Goal: Task Accomplishment & Management: Complete application form

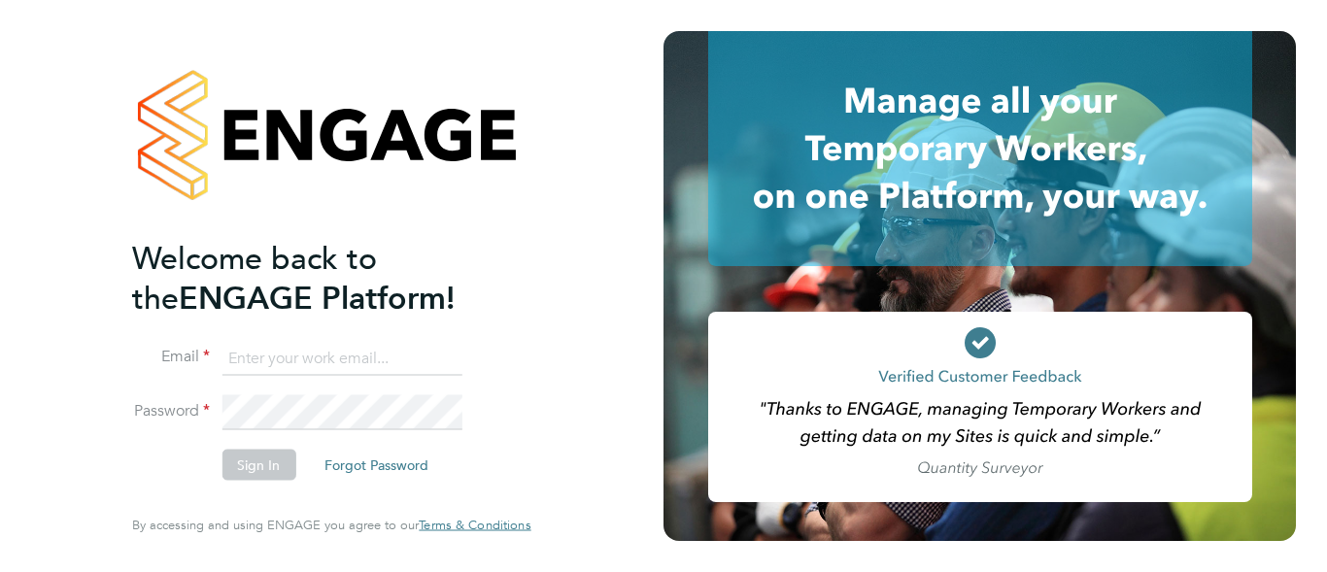
type input "[EMAIL_ADDRESS][DOMAIN_NAME]"
click at [283, 466] on button "Sign In" at bounding box center [259, 465] width 74 height 31
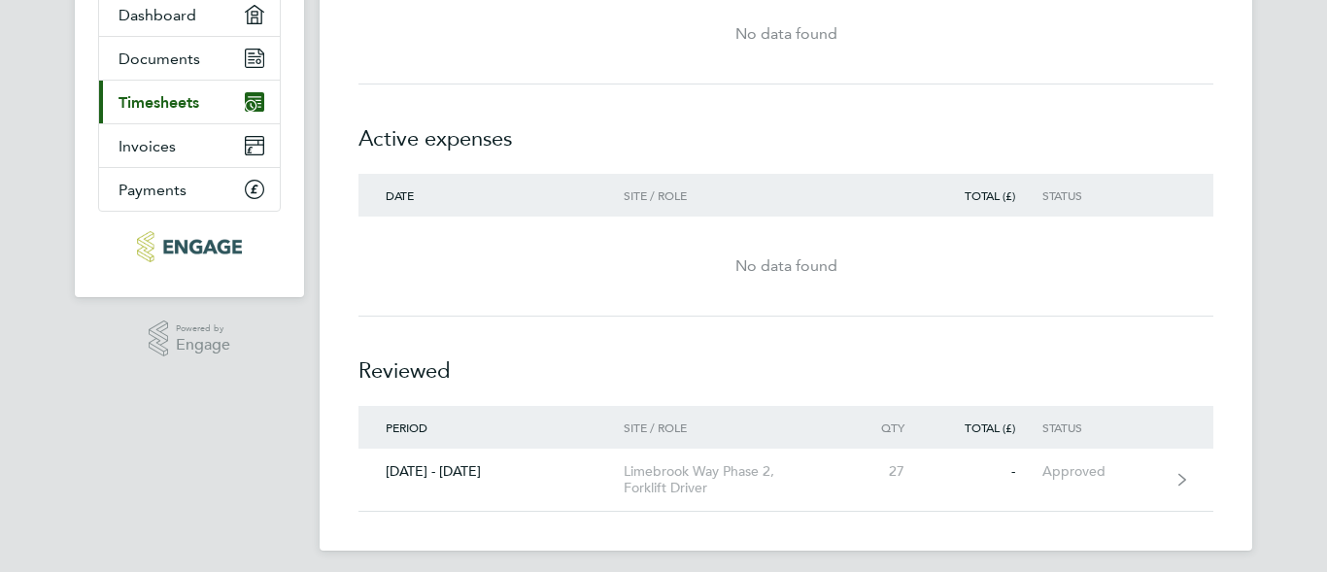
scroll to position [204, 0]
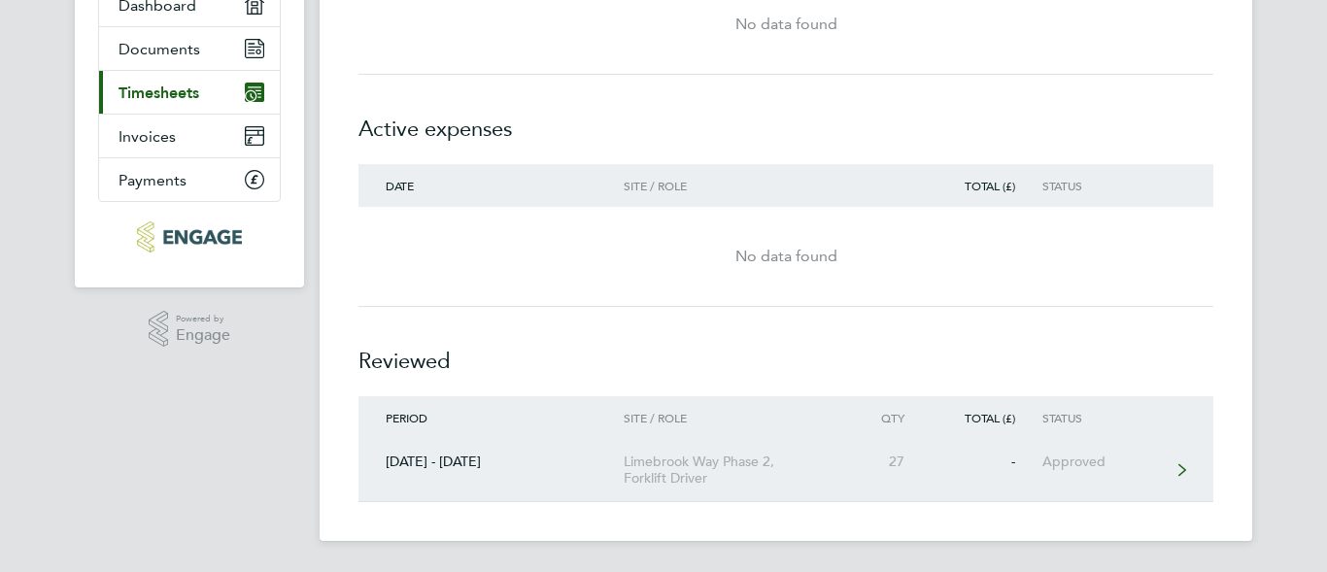
click at [701, 473] on div "Limebrook Way Phase 2, Forklift Driver" at bounding box center [735, 470] width 223 height 33
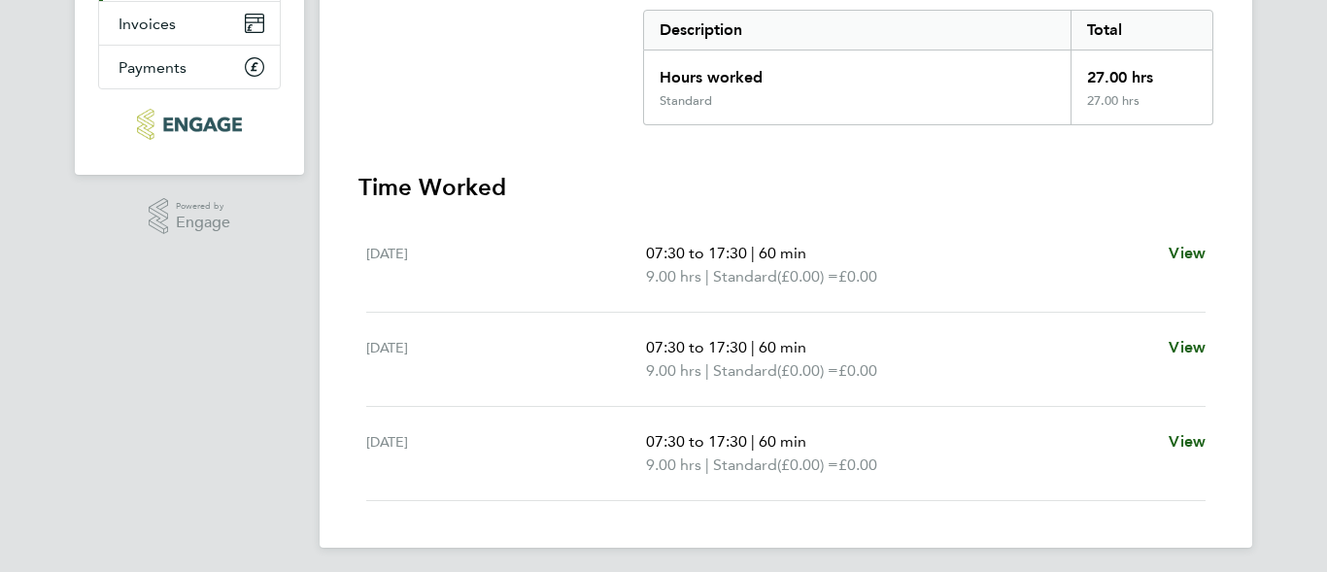
scroll to position [324, 0]
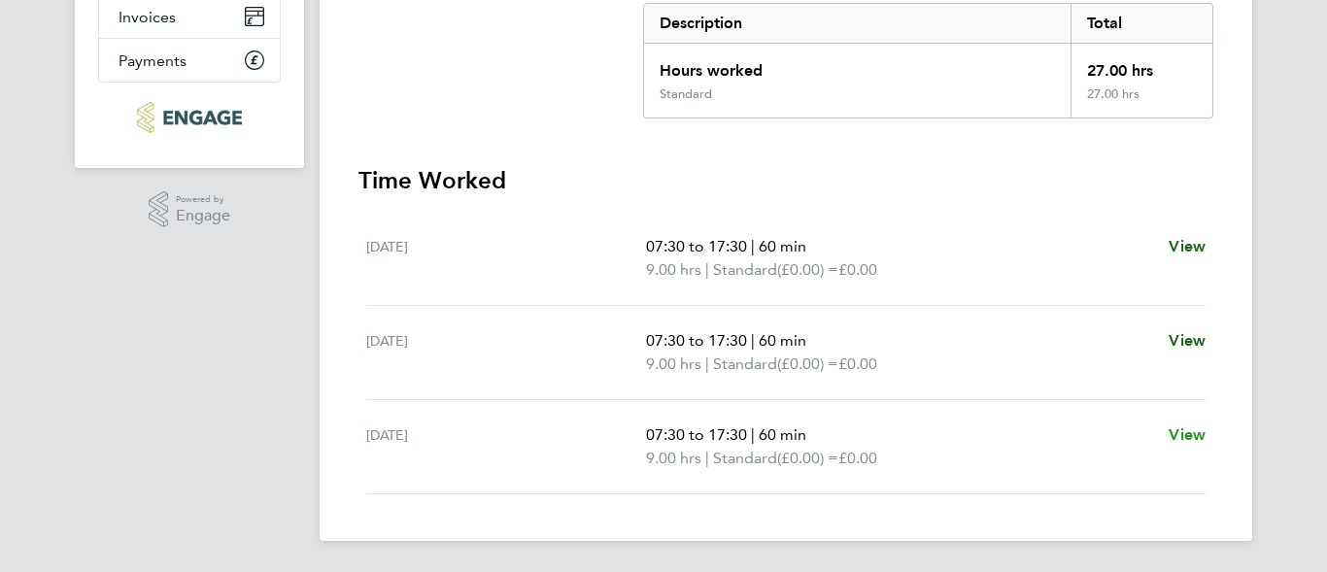
click at [1182, 435] on span "View" at bounding box center [1187, 435] width 37 height 18
select select "60"
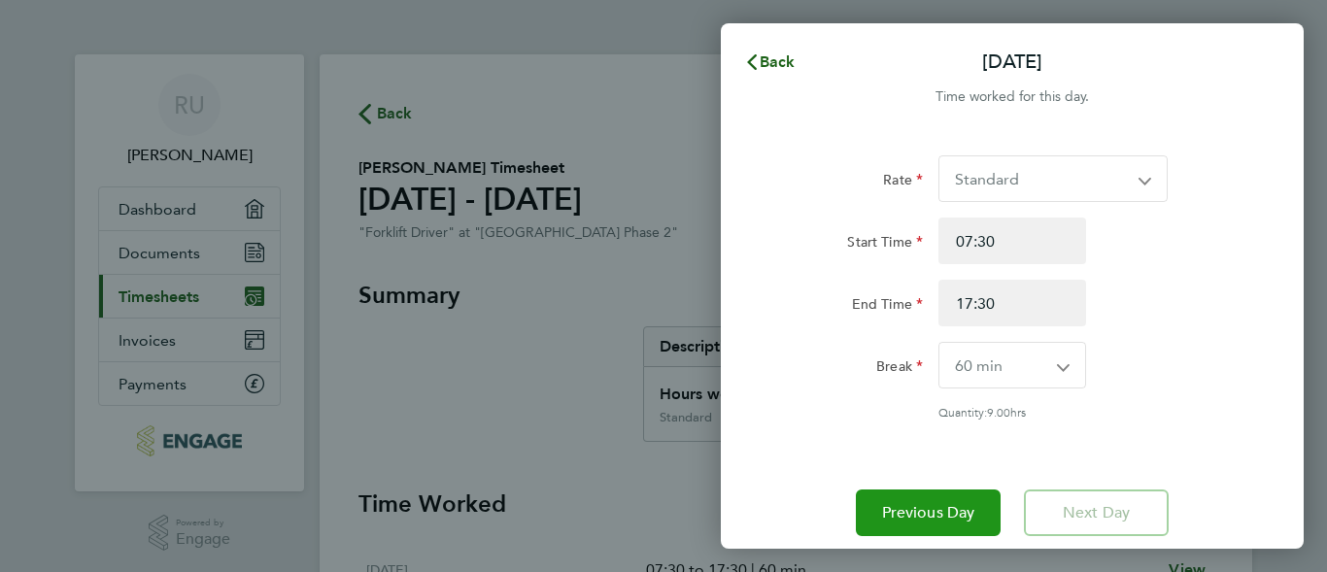
click at [892, 512] on span "Previous Day" at bounding box center [928, 512] width 93 height 19
select select "60"
click at [892, 512] on span "Previous Day" at bounding box center [928, 512] width 93 height 19
select select "60"
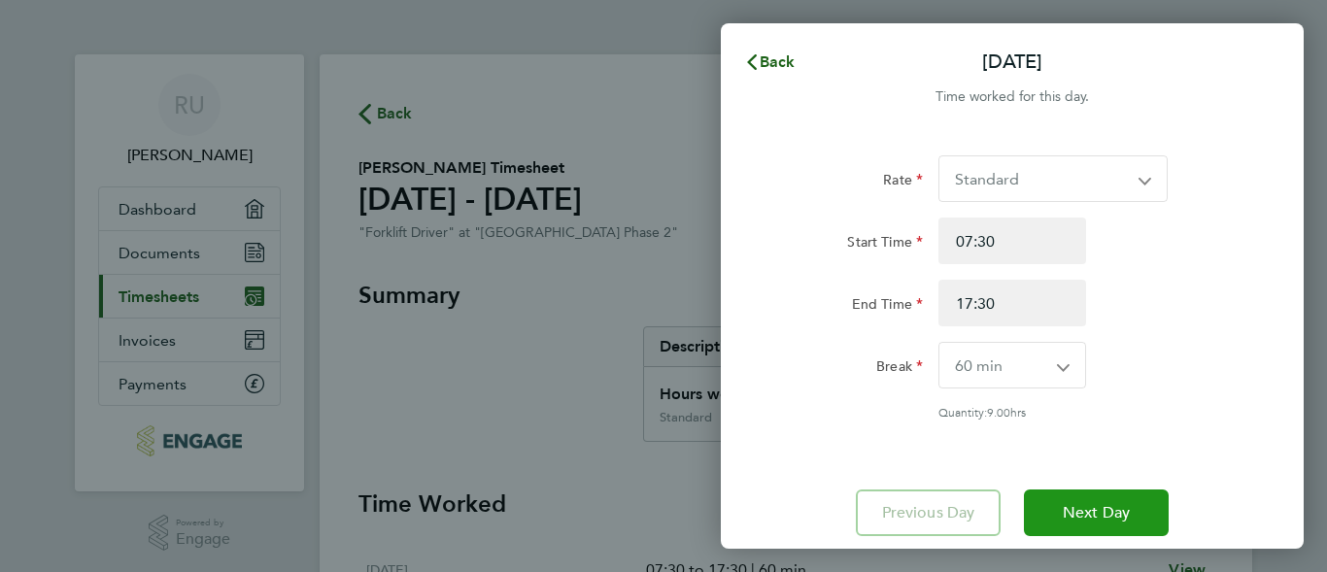
click at [1074, 520] on span "Next Day" at bounding box center [1096, 512] width 67 height 19
select select "60"
click at [1074, 520] on span "Next Day" at bounding box center [1096, 512] width 67 height 19
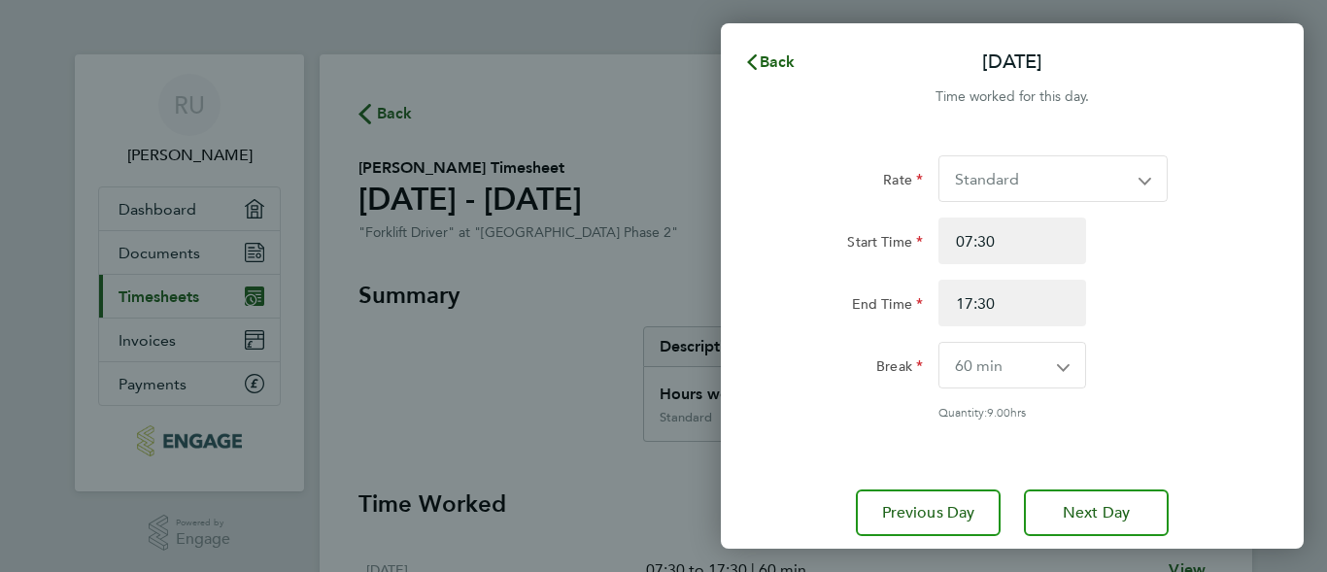
select select "60"
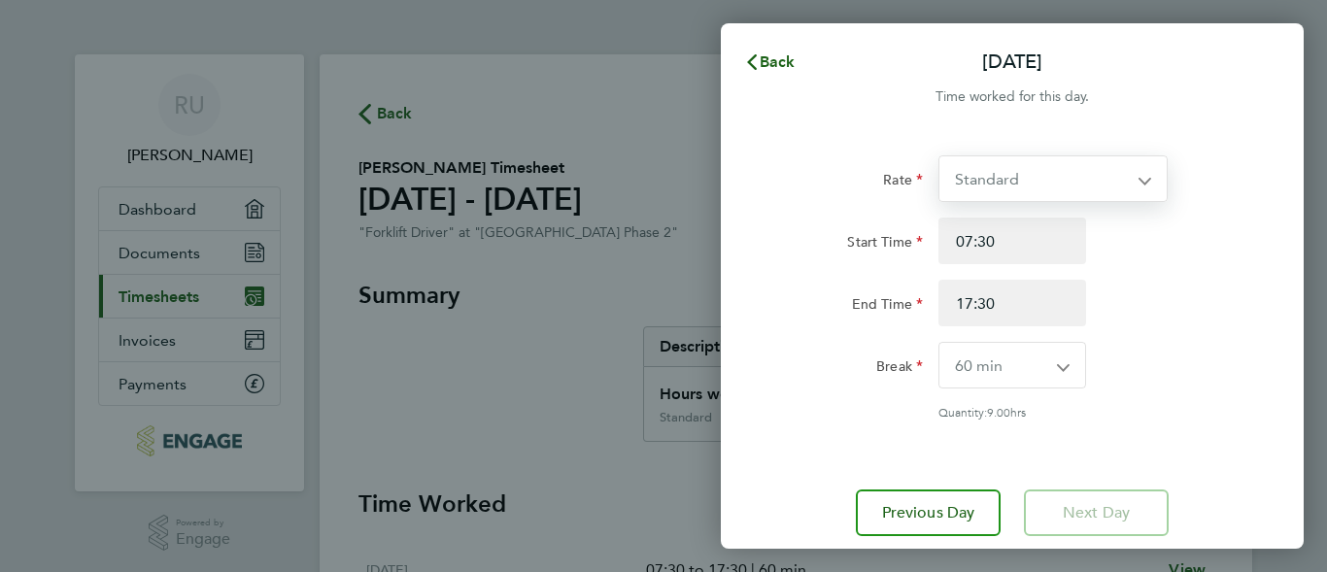
click at [1019, 180] on select "Standard" at bounding box center [1042, 178] width 204 height 45
click at [926, 497] on button "Previous Day" at bounding box center [928, 513] width 145 height 47
select select "60"
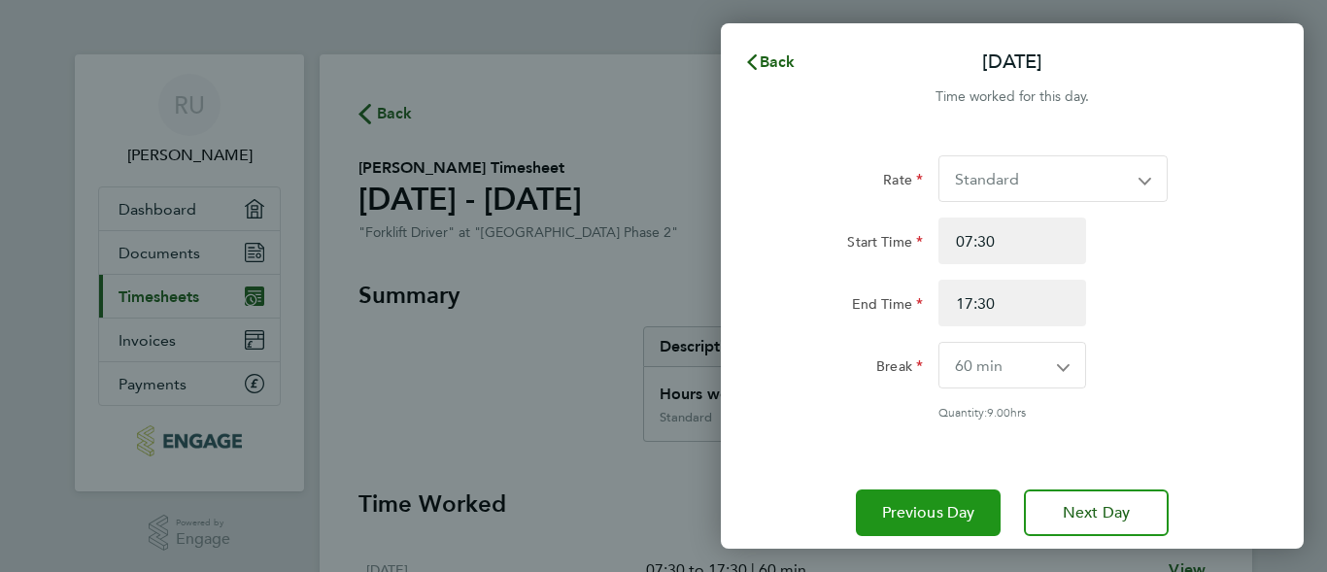
click at [926, 497] on button "Previous Day" at bounding box center [928, 513] width 145 height 47
select select "60"
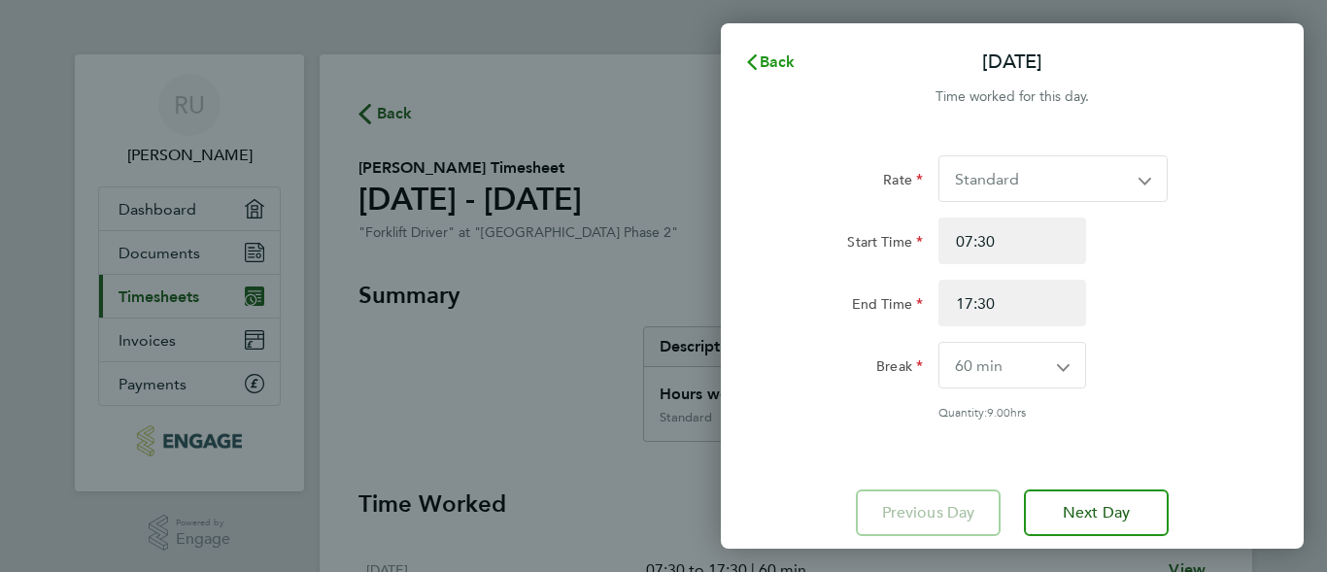
click at [766, 65] on span "Back" at bounding box center [778, 61] width 36 height 18
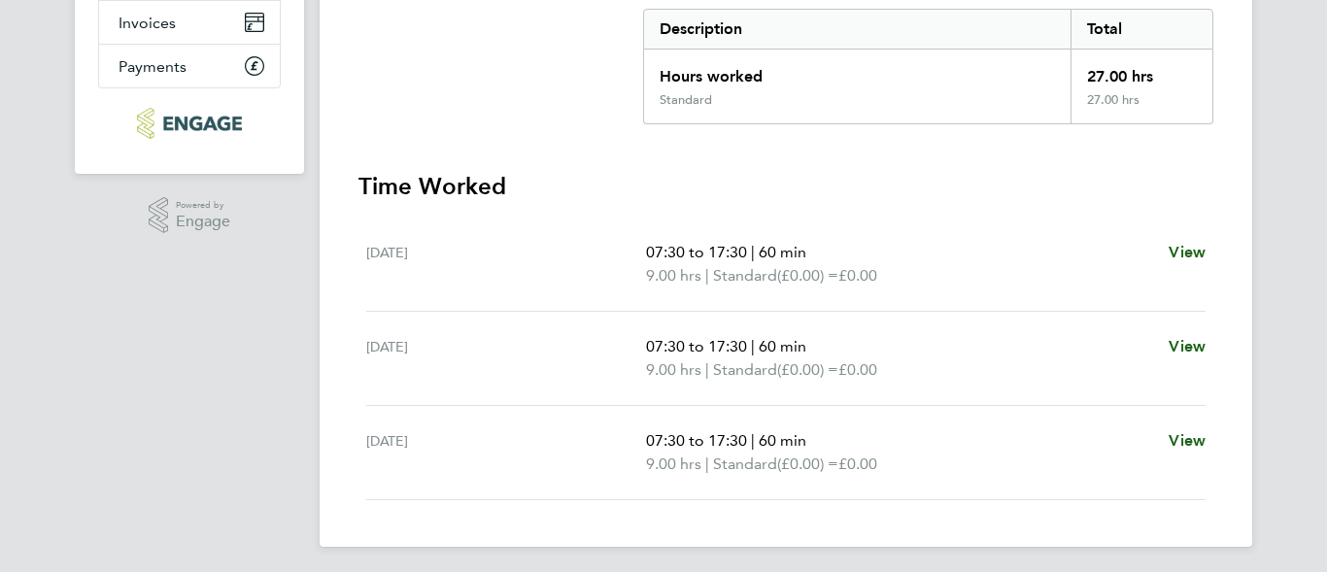
scroll to position [324, 0]
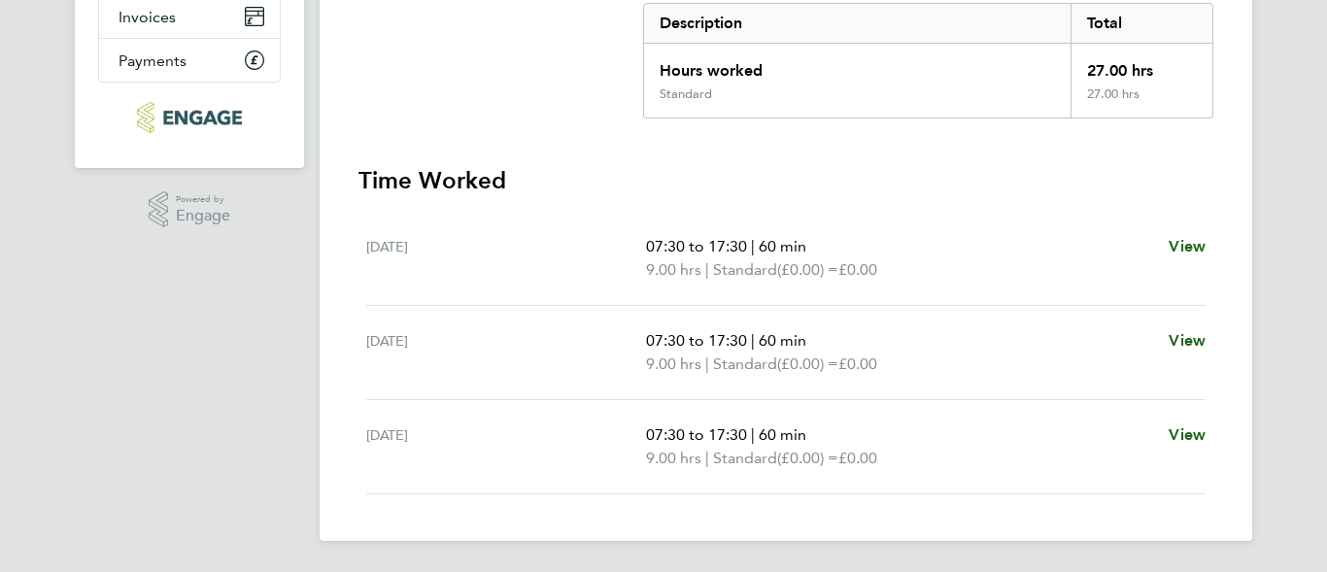
click at [372, 247] on div "Tue 04 Mar" at bounding box center [506, 258] width 280 height 47
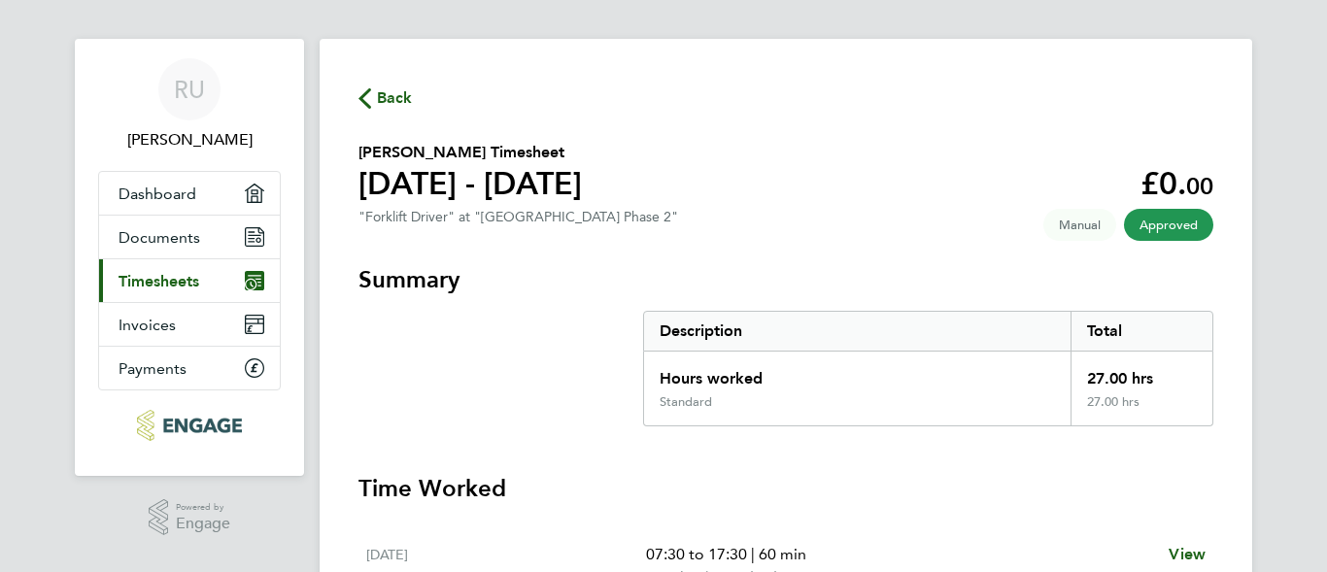
scroll to position [0, 0]
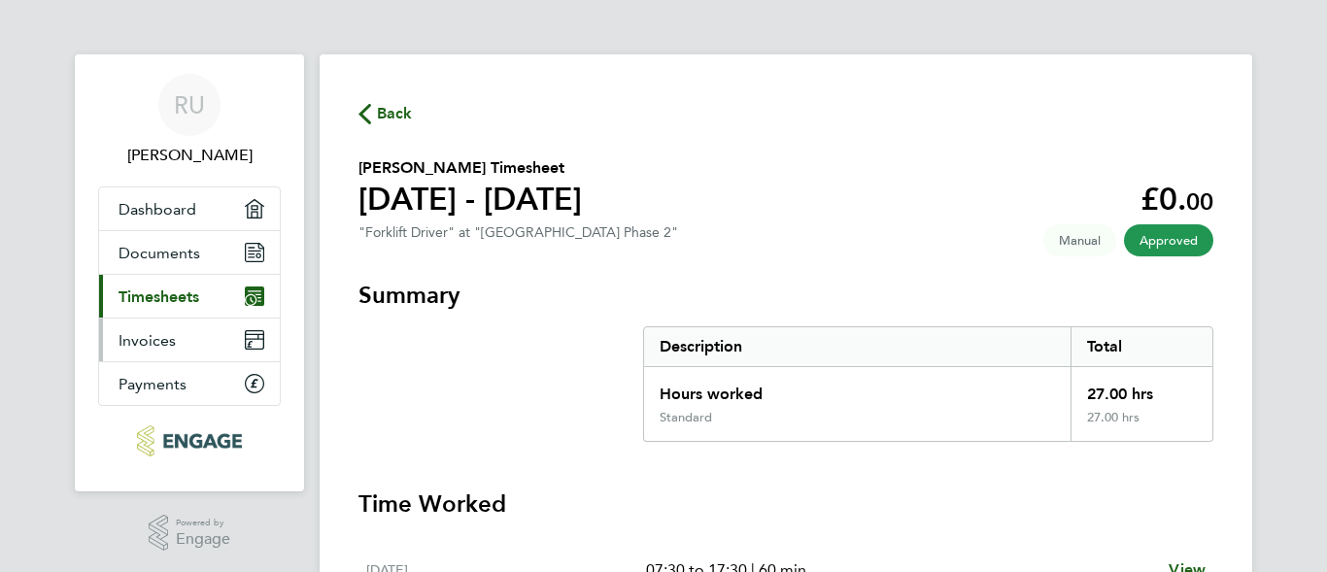
click at [178, 352] on link "Invoices" at bounding box center [189, 340] width 181 height 43
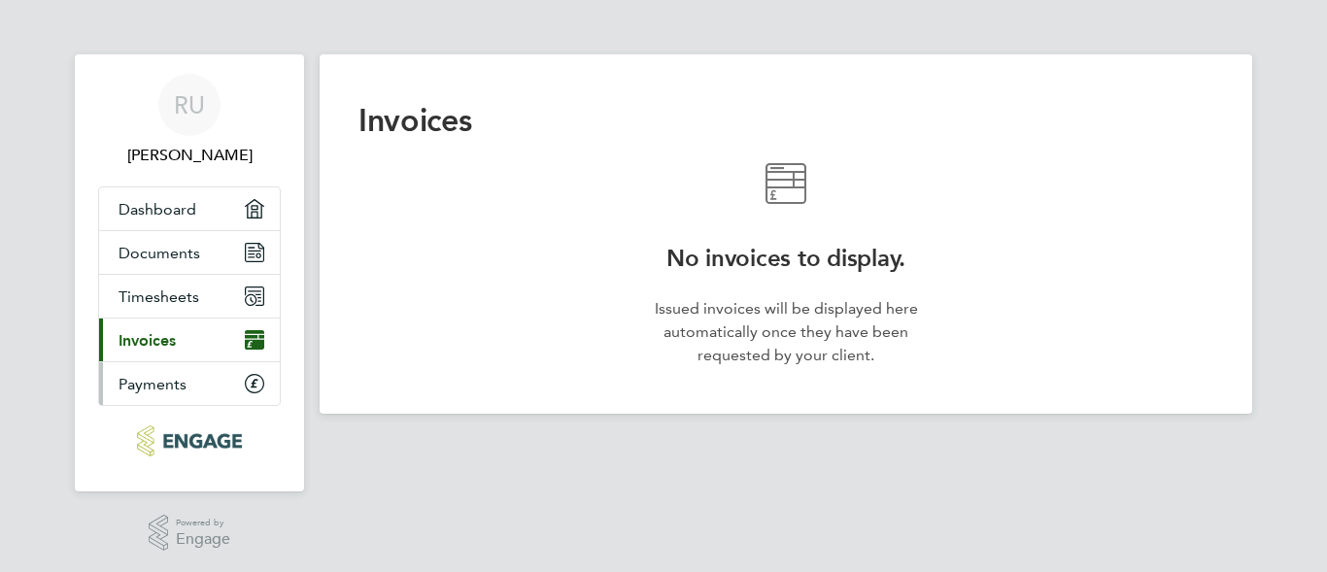
click at [167, 379] on span "Payments" at bounding box center [153, 384] width 68 height 18
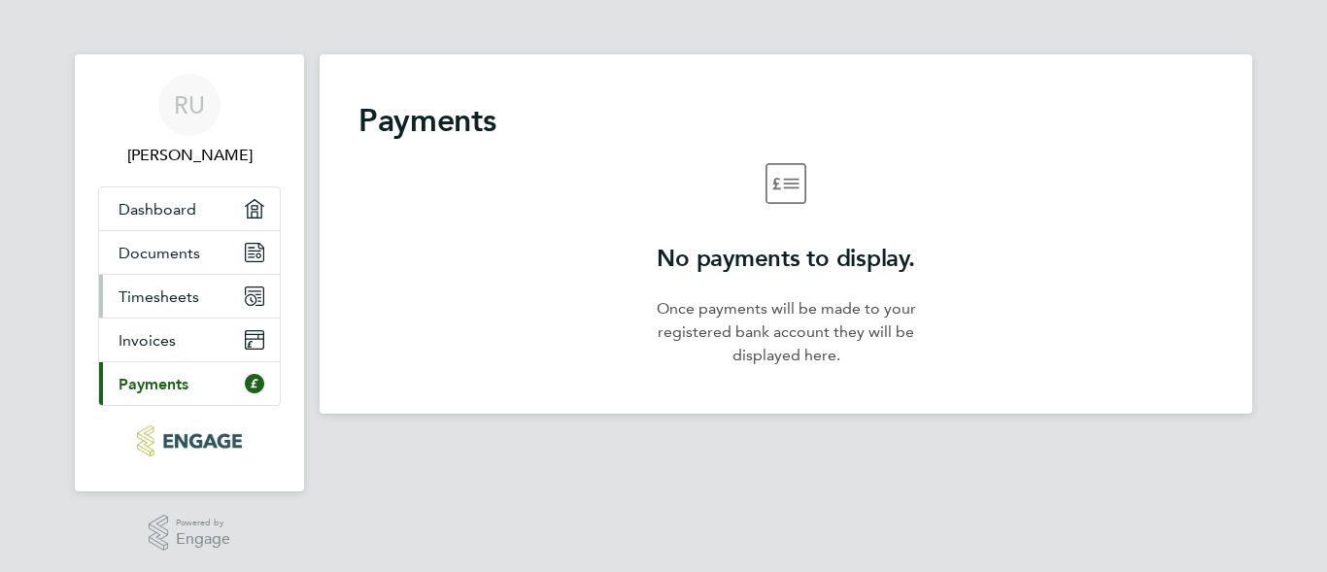
click at [142, 303] on span "Timesheets" at bounding box center [159, 297] width 81 height 18
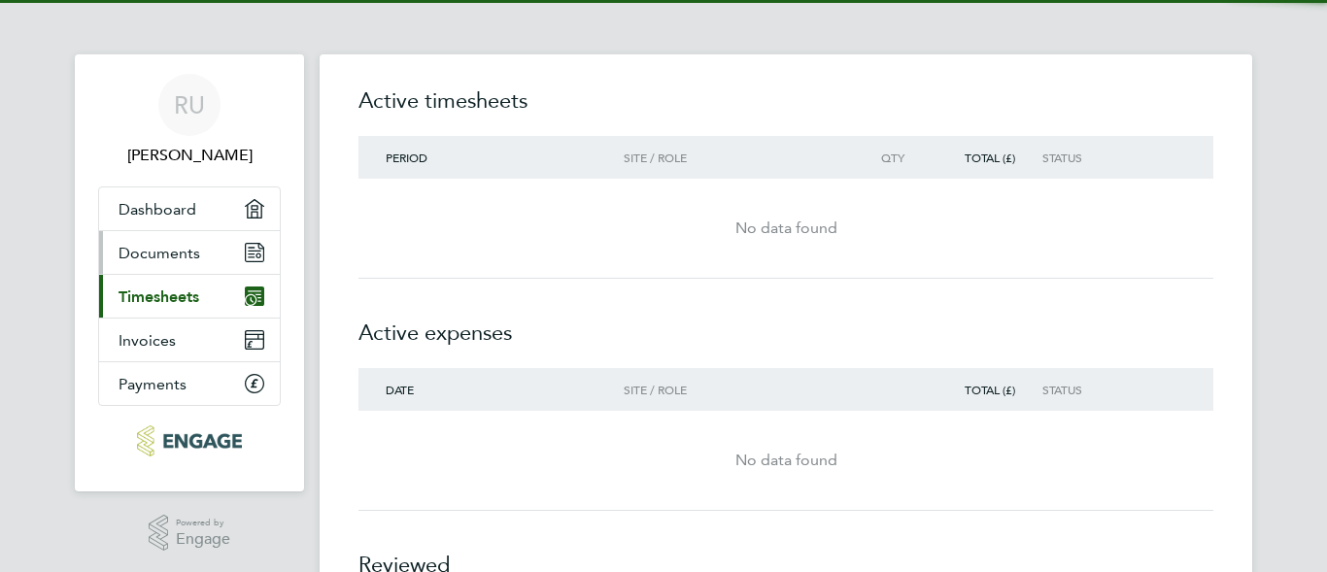
click at [167, 238] on link "Documents" at bounding box center [189, 252] width 181 height 43
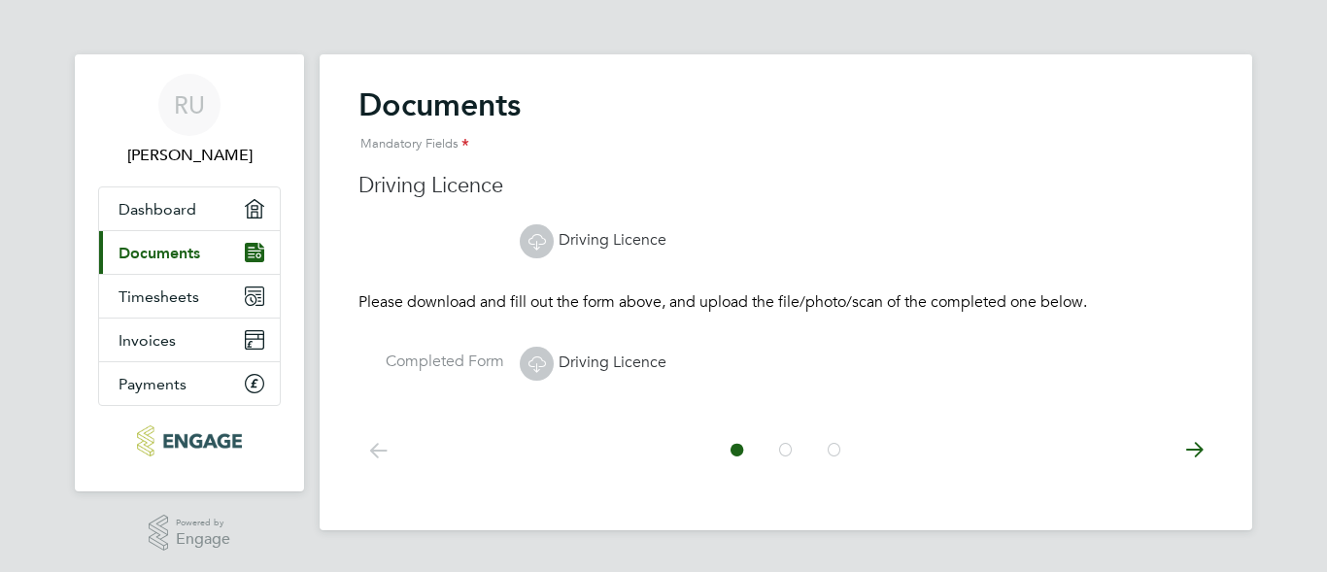
scroll to position [3, 0]
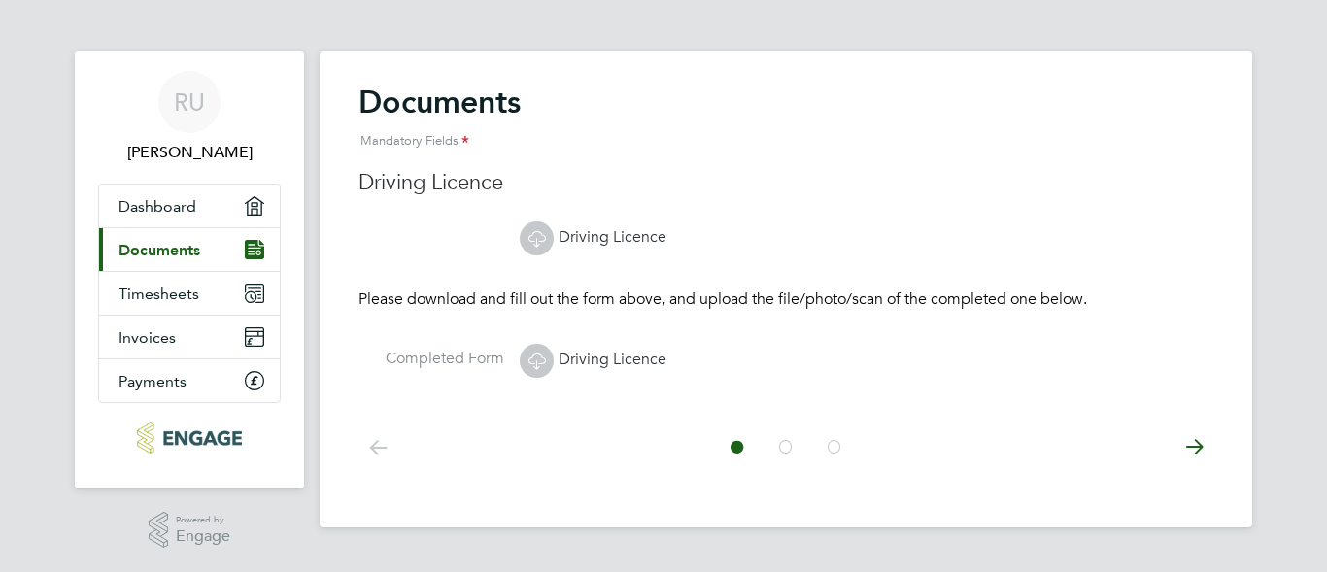
click at [779, 446] on icon at bounding box center [785, 448] width 19 height 44
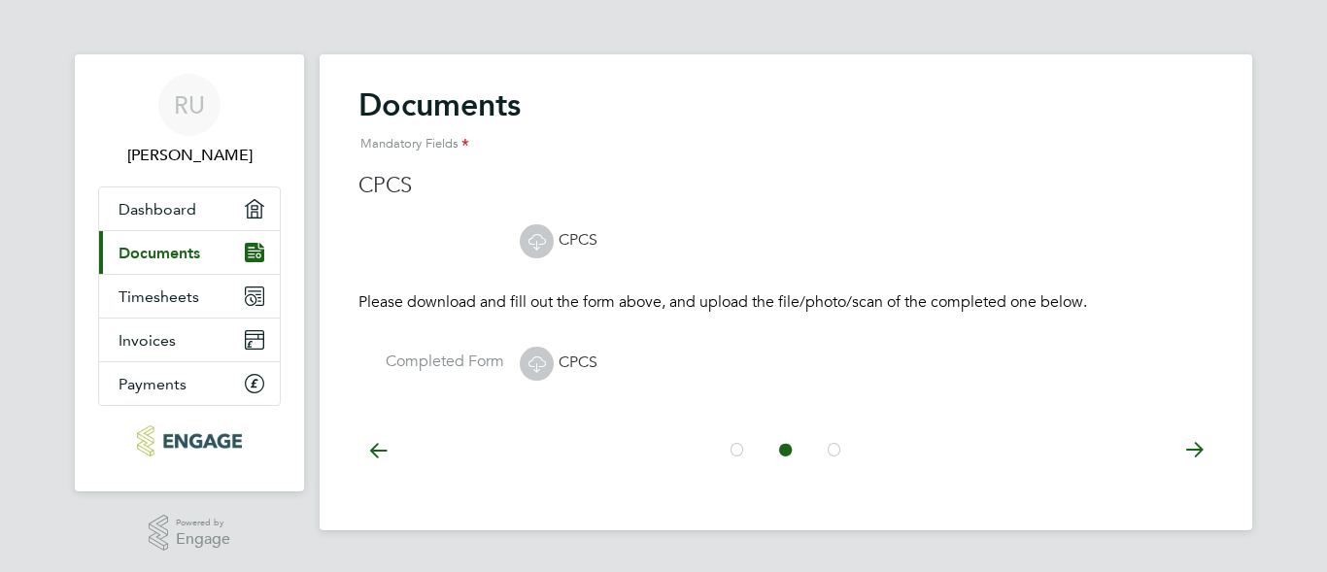
click at [831, 451] on icon at bounding box center [834, 450] width 19 height 44
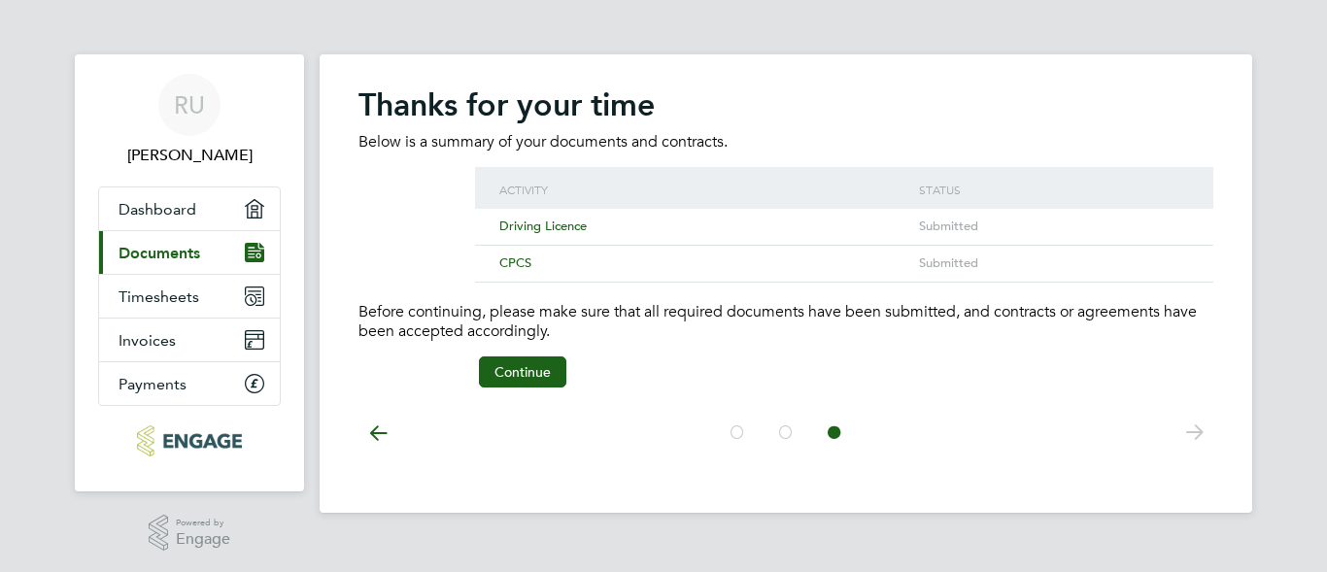
click at [784, 436] on icon at bounding box center [785, 433] width 19 height 44
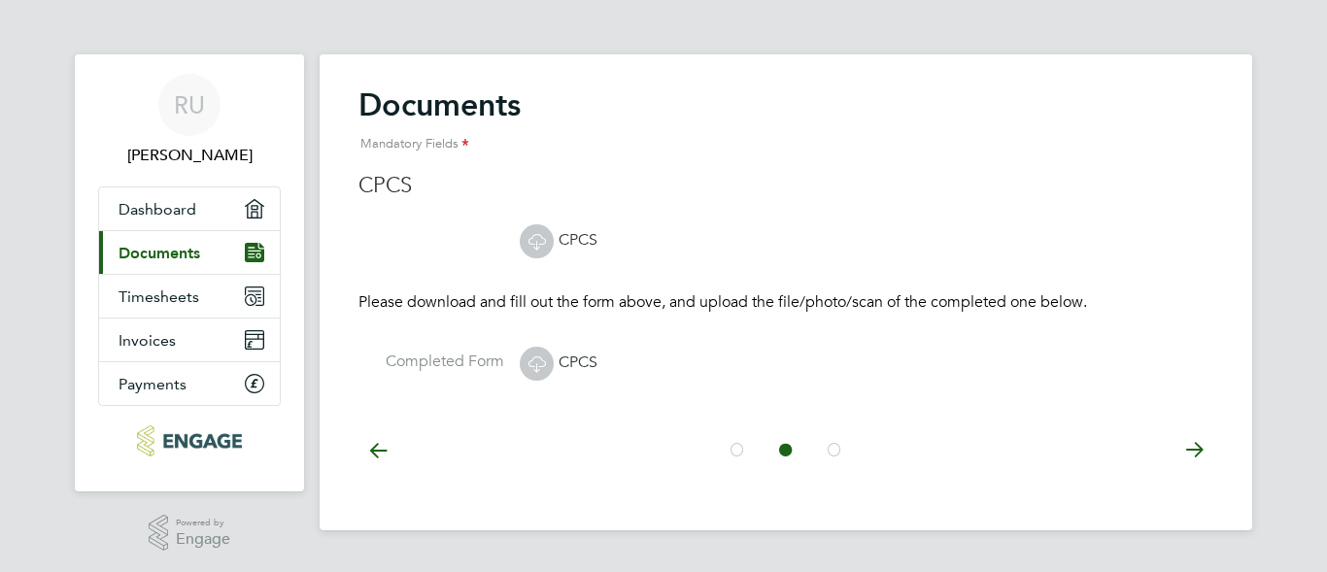
click at [745, 436] on icon at bounding box center [737, 450] width 19 height 44
click at [200, 306] on link "Timesheets" at bounding box center [189, 296] width 181 height 43
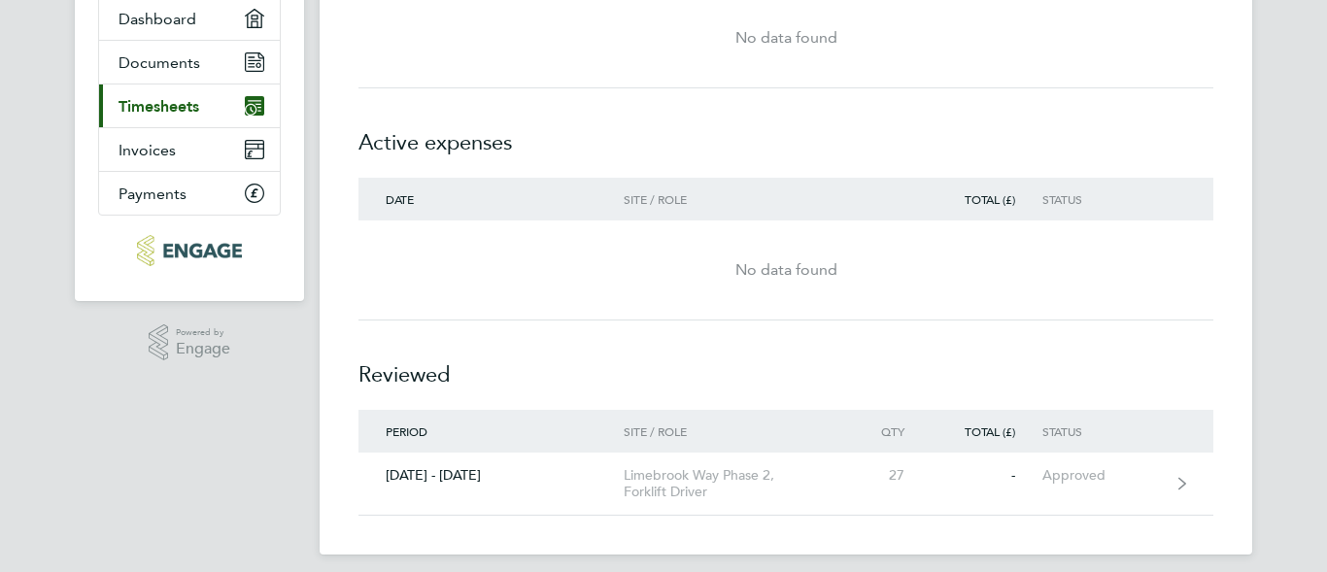
scroll to position [204, 0]
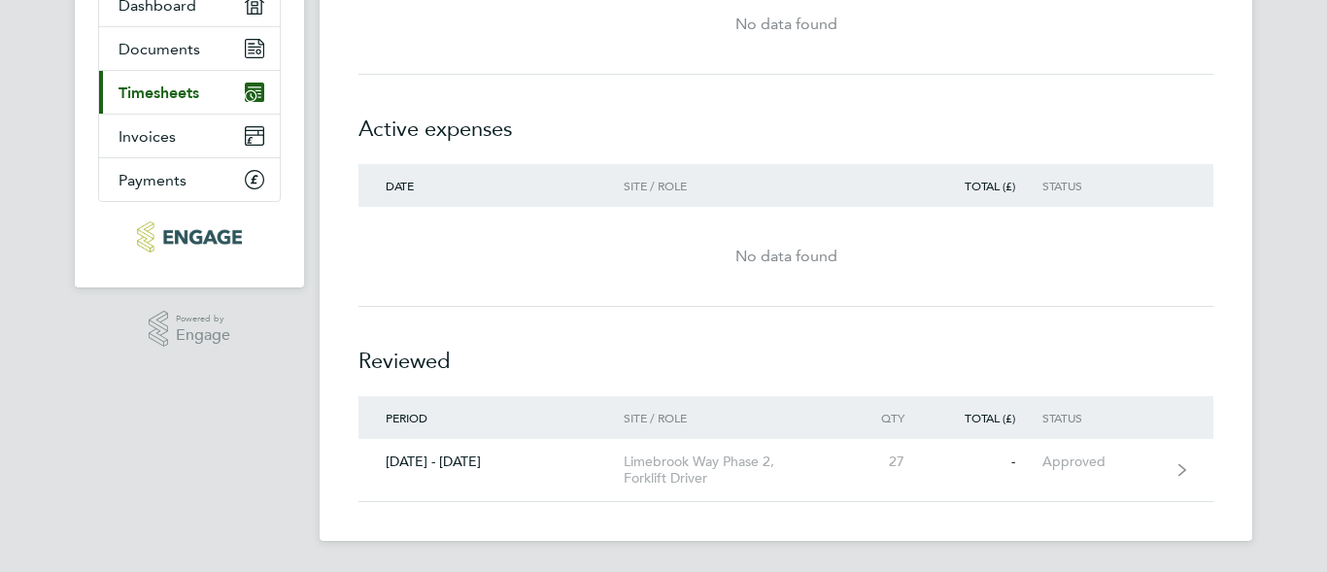
click at [868, 426] on div "Period Site / Role Qty Total (£) Status" at bounding box center [786, 417] width 855 height 43
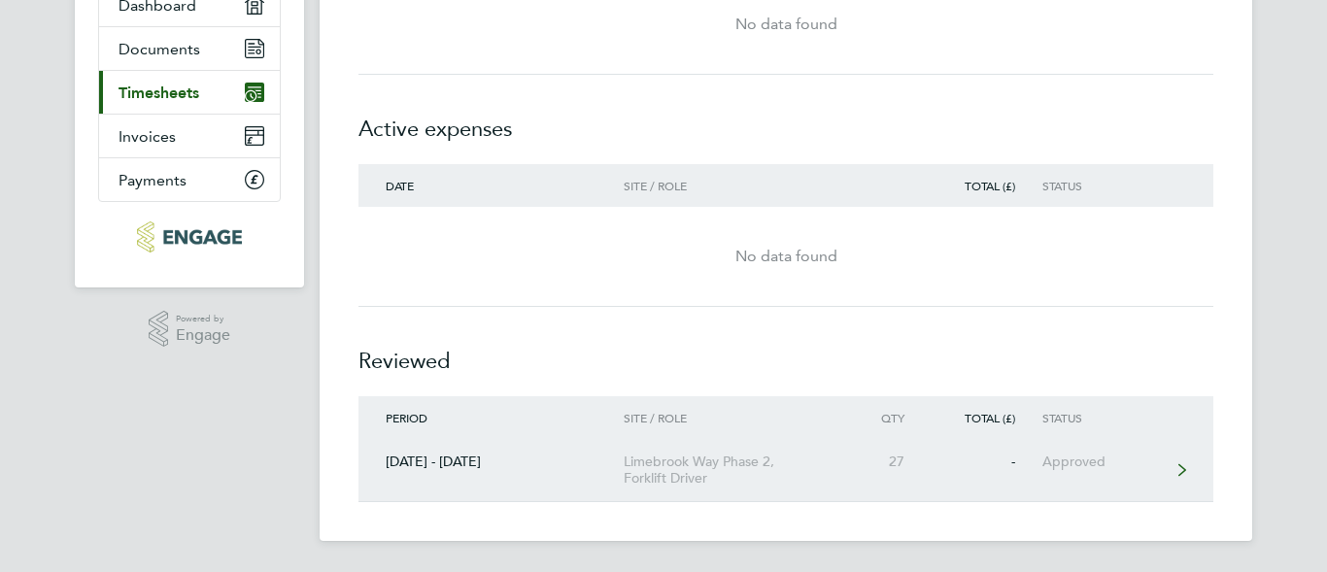
click at [682, 475] on div "Limebrook Way Phase 2, Forklift Driver" at bounding box center [735, 470] width 223 height 33
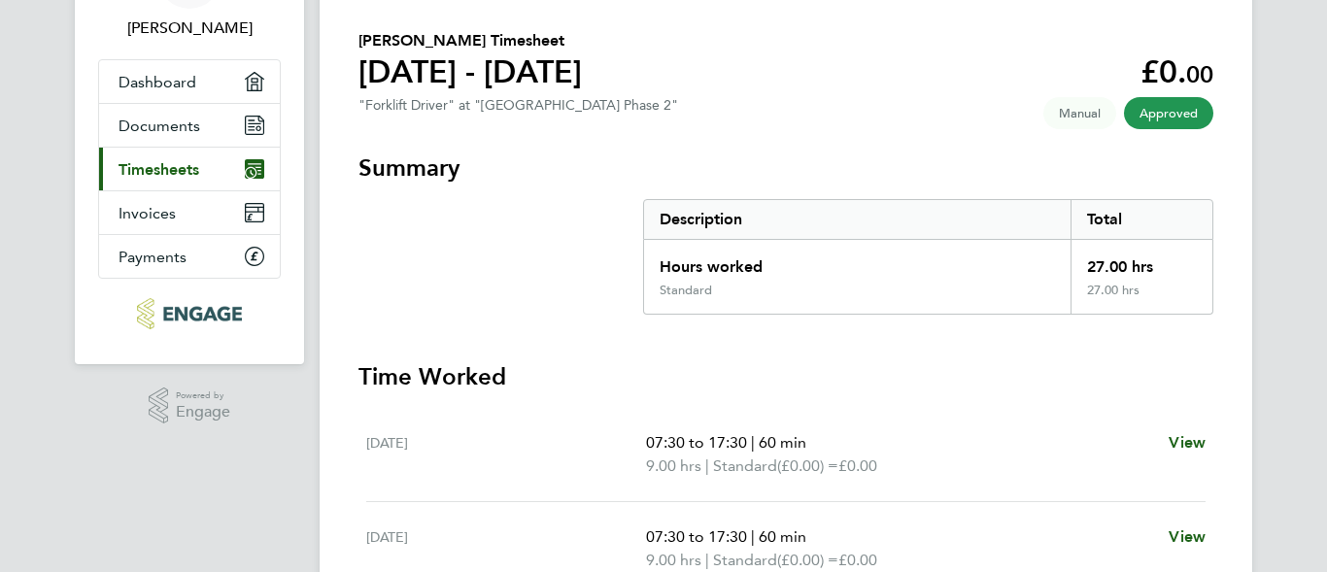
scroll to position [97, 0]
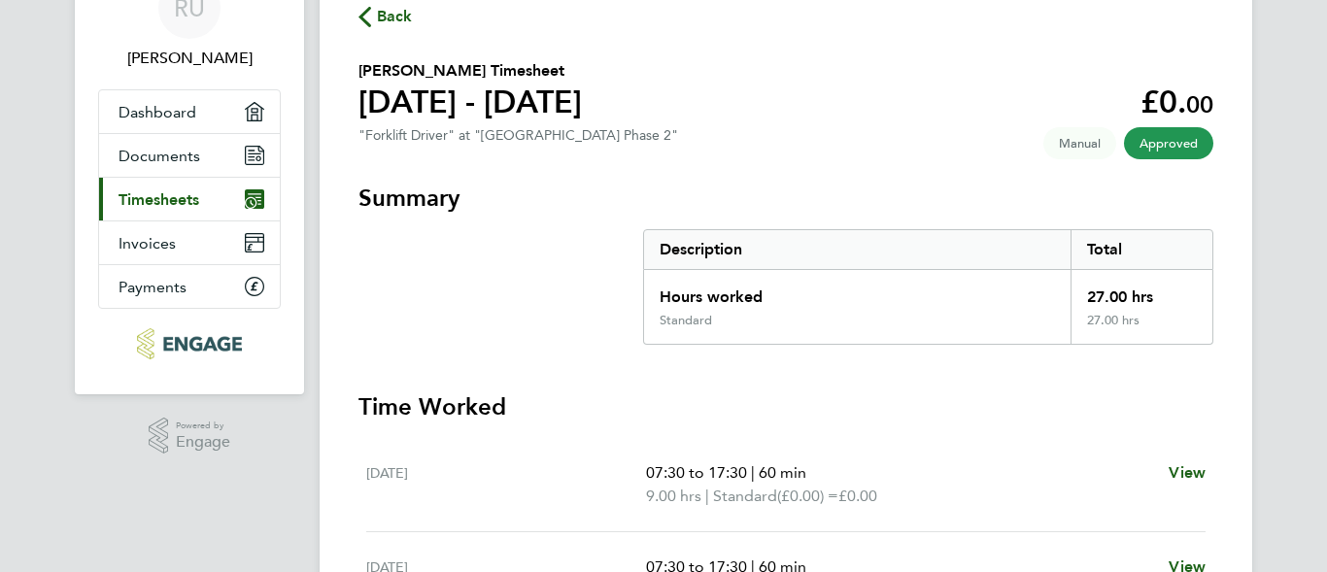
click at [1072, 148] on span "Manual" at bounding box center [1080, 143] width 73 height 32
click at [1152, 138] on span "Approved" at bounding box center [1168, 143] width 89 height 32
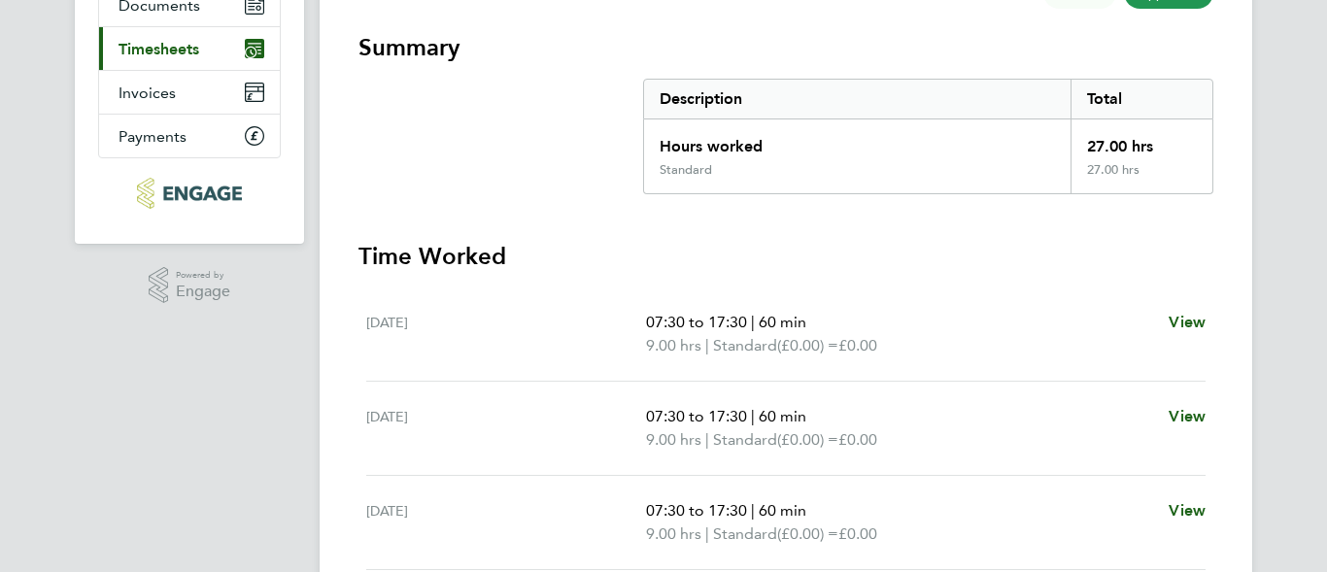
scroll to position [324, 0]
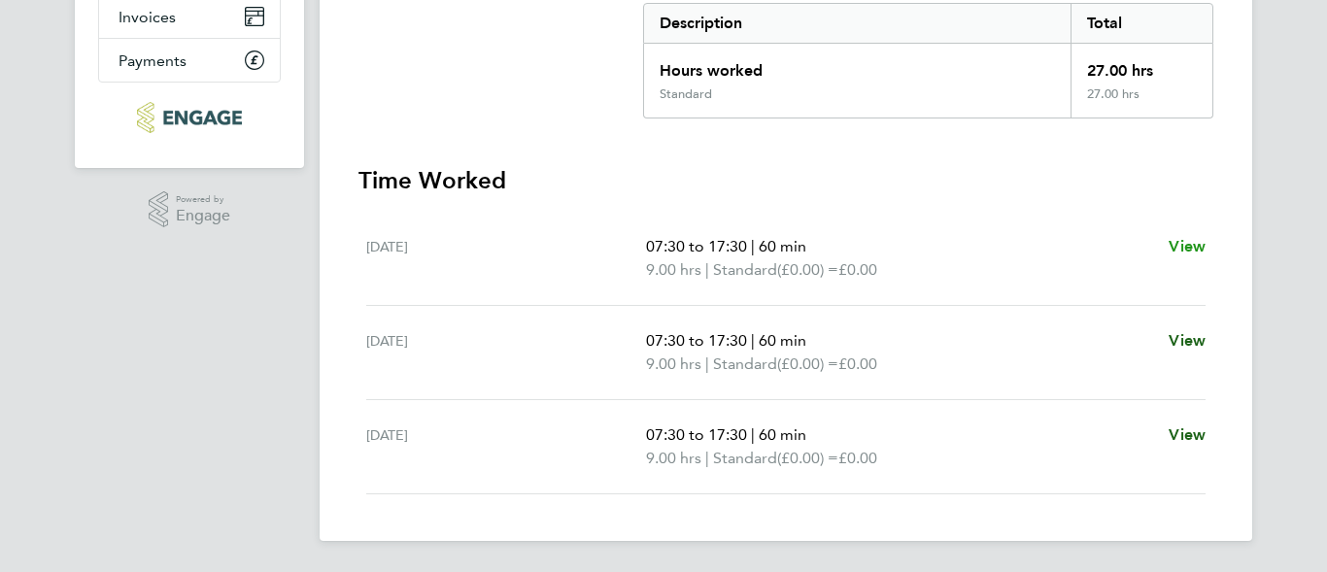
click at [1195, 251] on span "View" at bounding box center [1187, 246] width 37 height 18
select select "60"
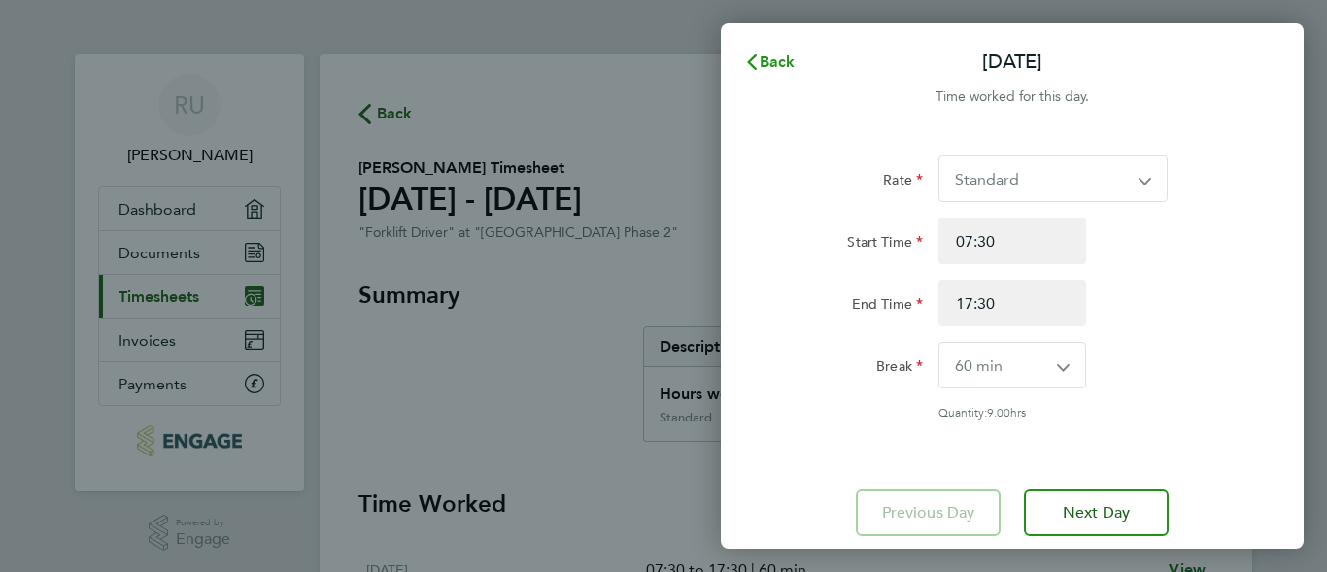
click at [771, 57] on span "Back" at bounding box center [778, 61] width 36 height 18
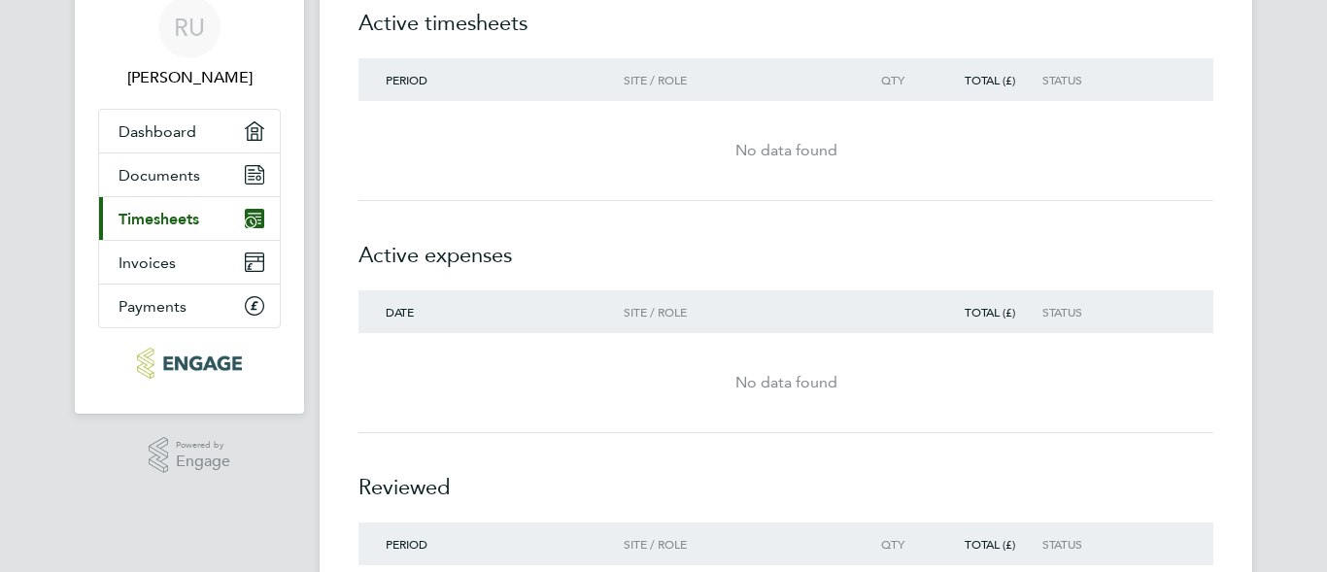
scroll to position [204, 0]
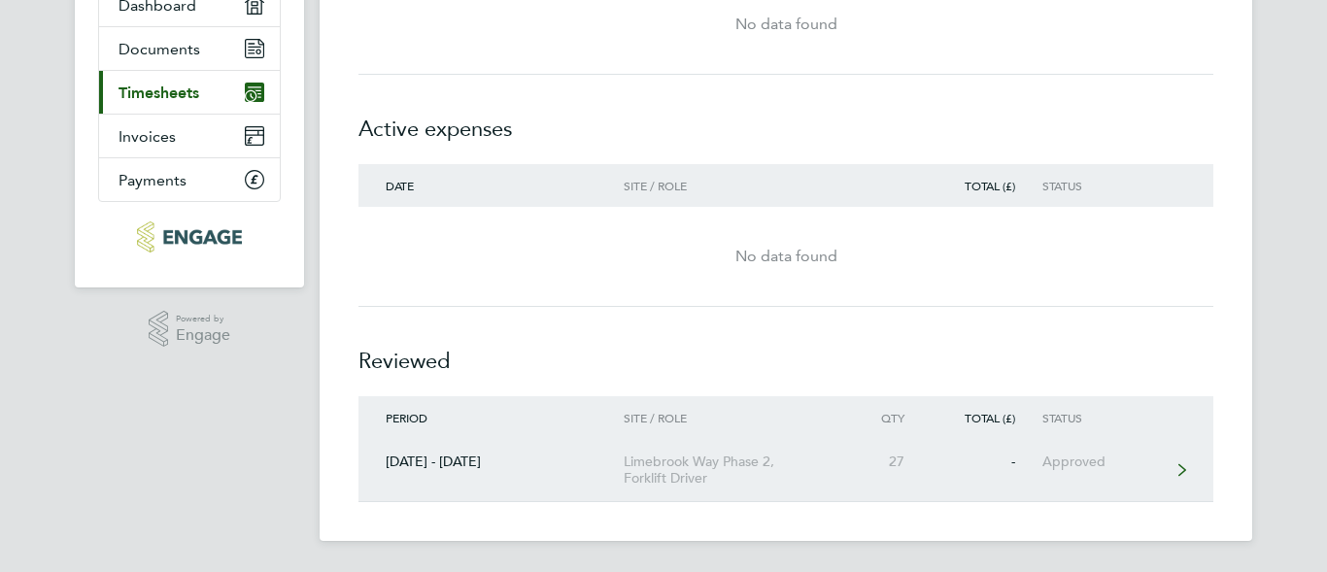
click at [675, 467] on div "Limebrook Way Phase 2, Forklift Driver" at bounding box center [735, 470] width 223 height 33
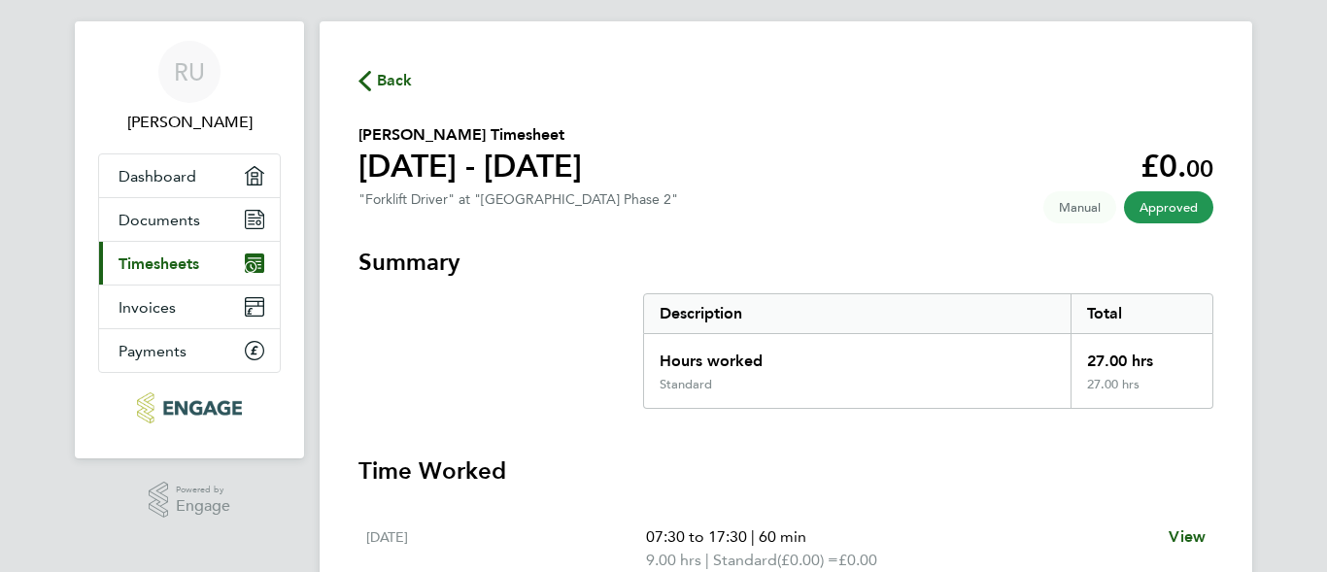
scroll to position [32, 0]
click at [247, 224] on icon "Main navigation" at bounding box center [254, 220] width 17 height 17
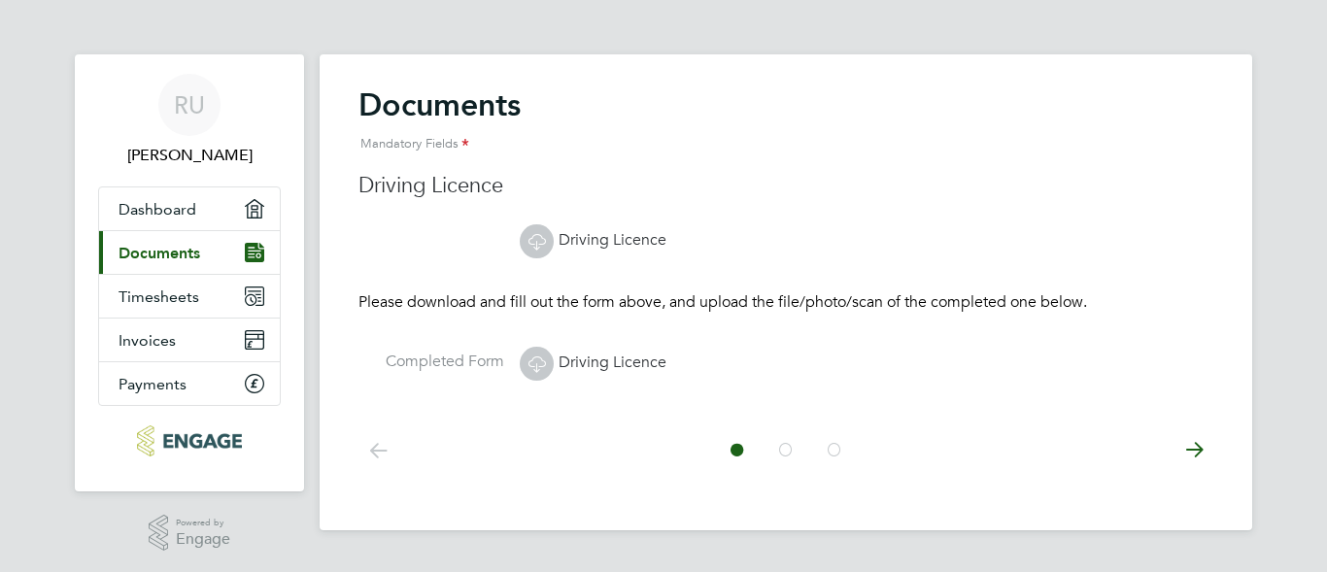
click at [784, 454] on icon at bounding box center [785, 450] width 19 height 44
click at [832, 455] on icon at bounding box center [834, 450] width 19 height 44
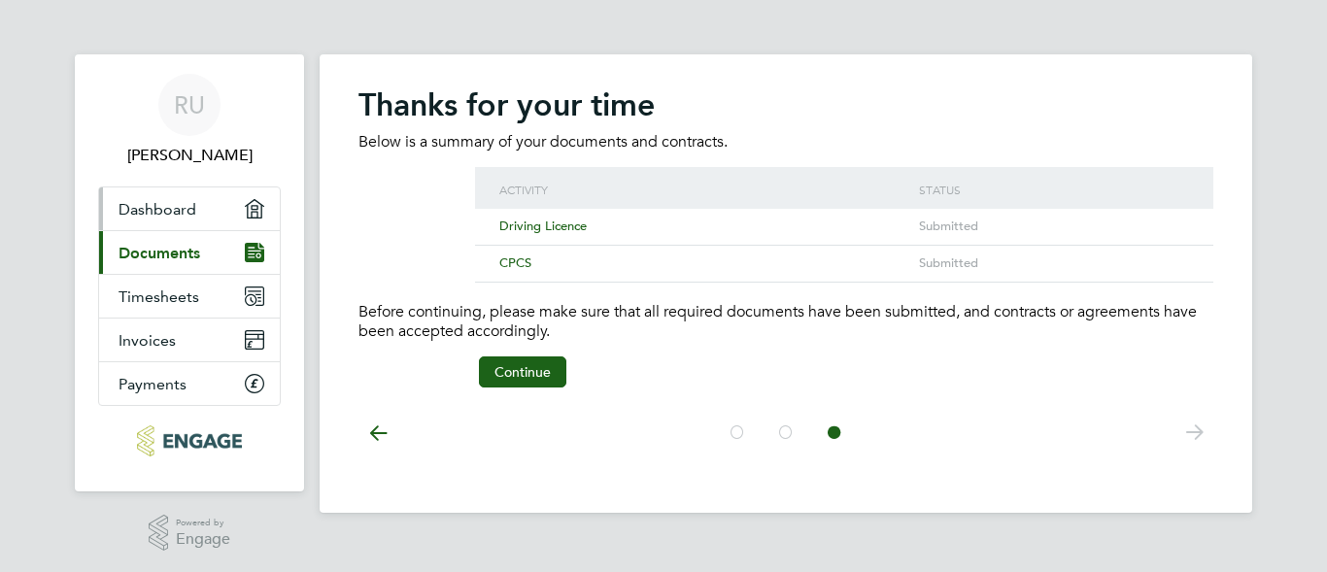
click at [184, 198] on link "Dashboard" at bounding box center [189, 209] width 181 height 43
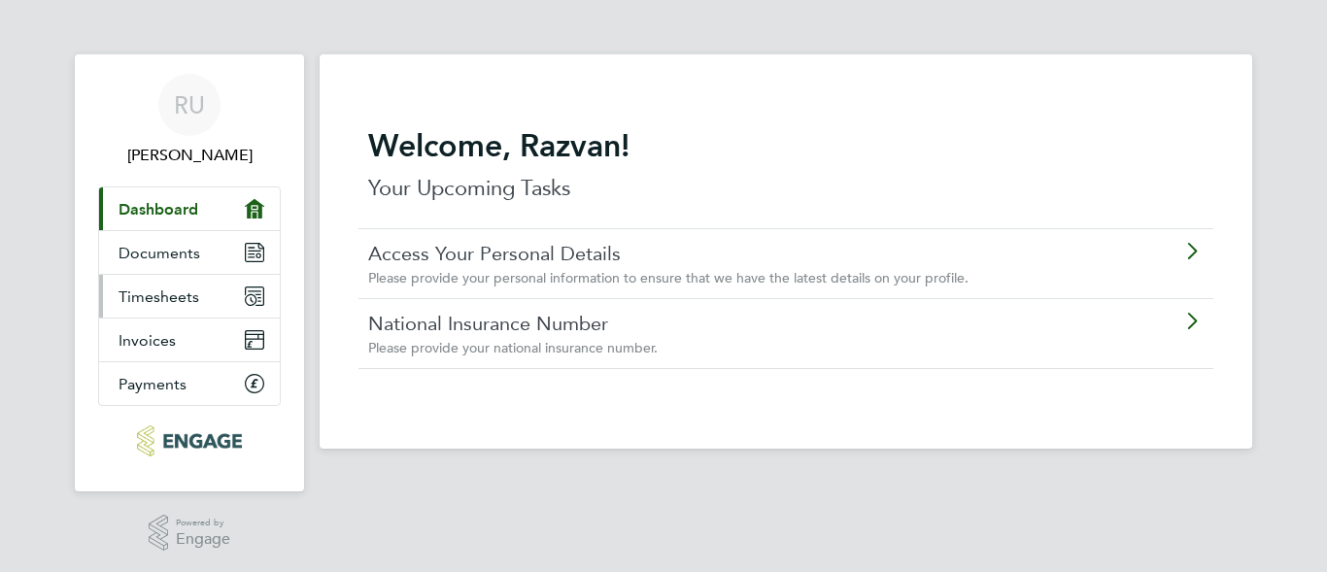
click at [204, 291] on link "Timesheets" at bounding box center [189, 296] width 181 height 43
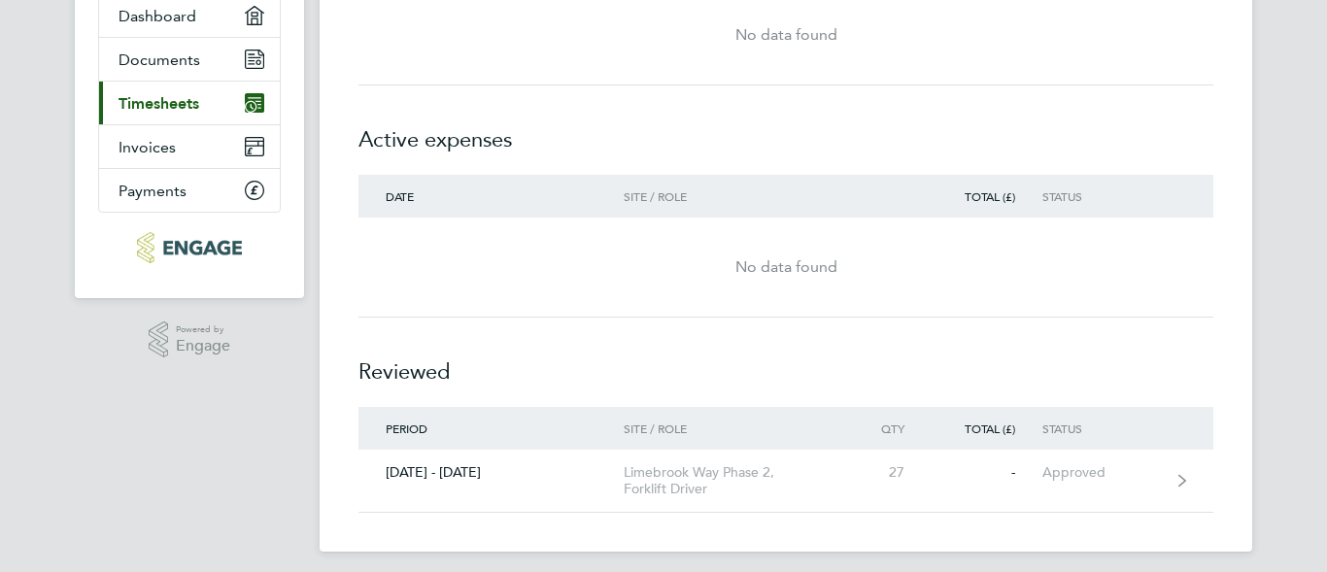
scroll to position [204, 0]
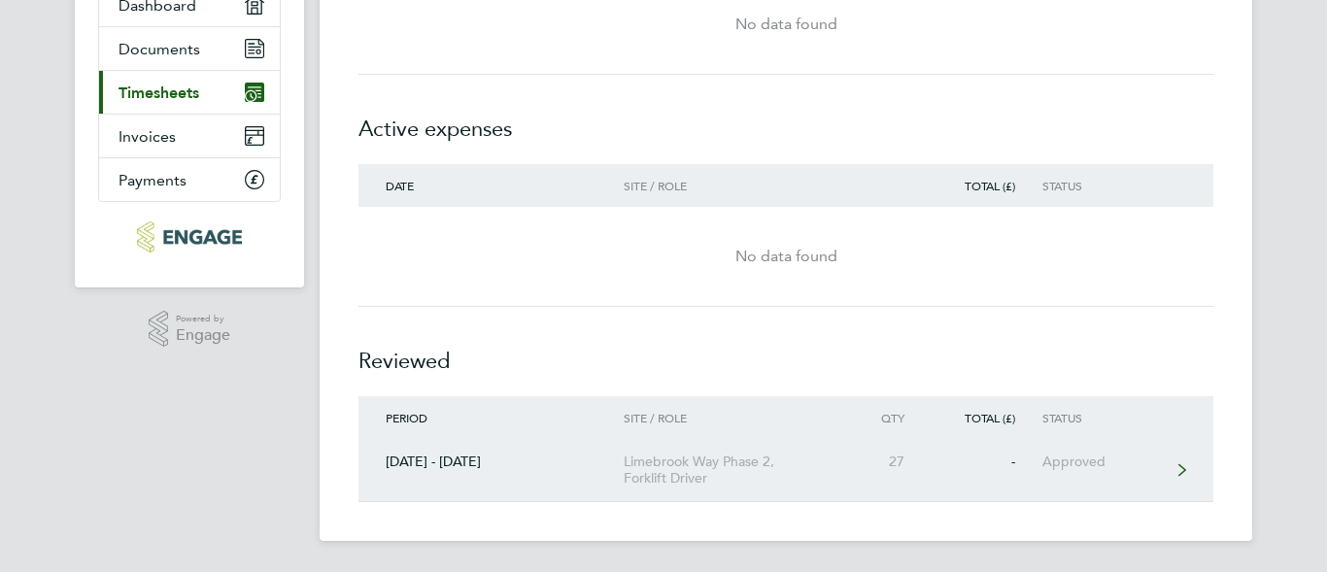
click at [646, 466] on div "Limebrook Way Phase 2, Forklift Driver" at bounding box center [735, 470] width 223 height 33
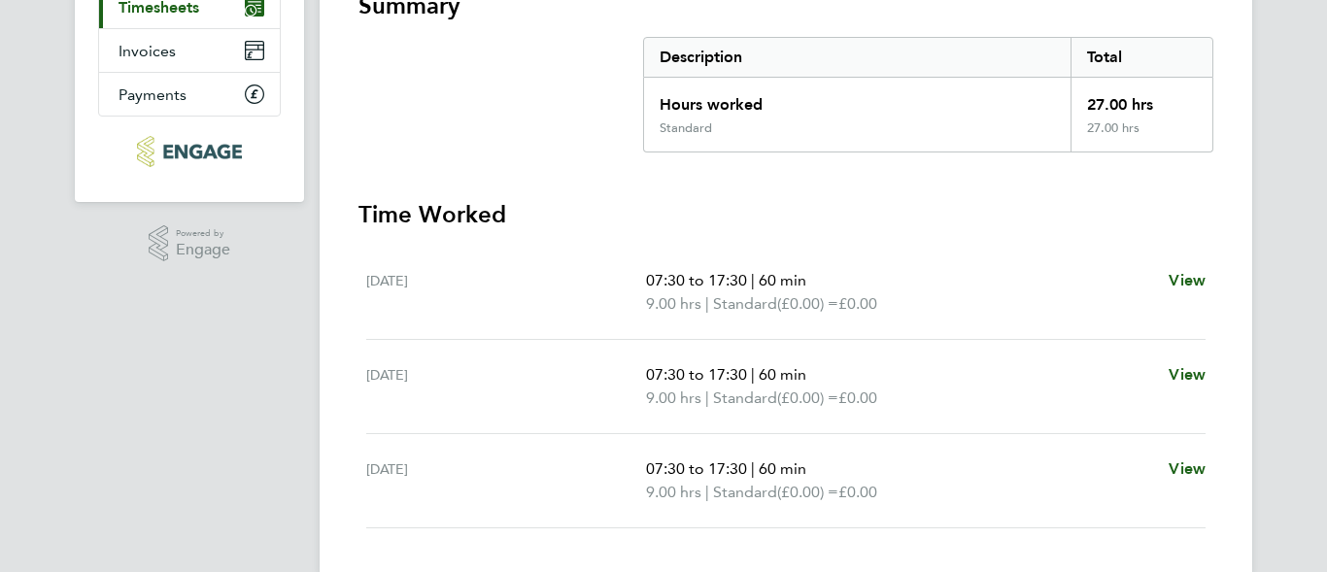
scroll to position [324, 0]
